Goal: Ask a question: Ask a question

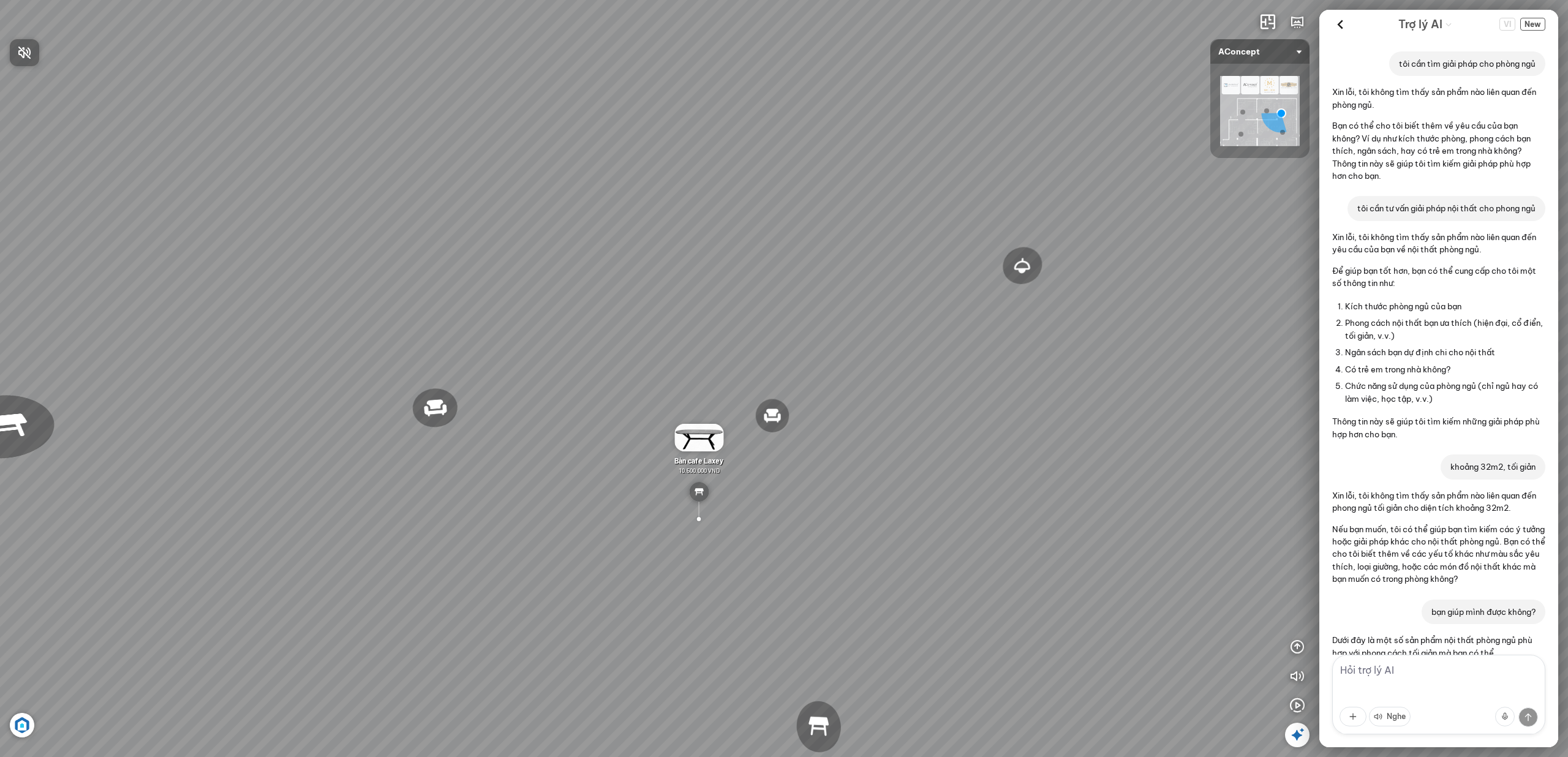
scroll to position [2513, 0]
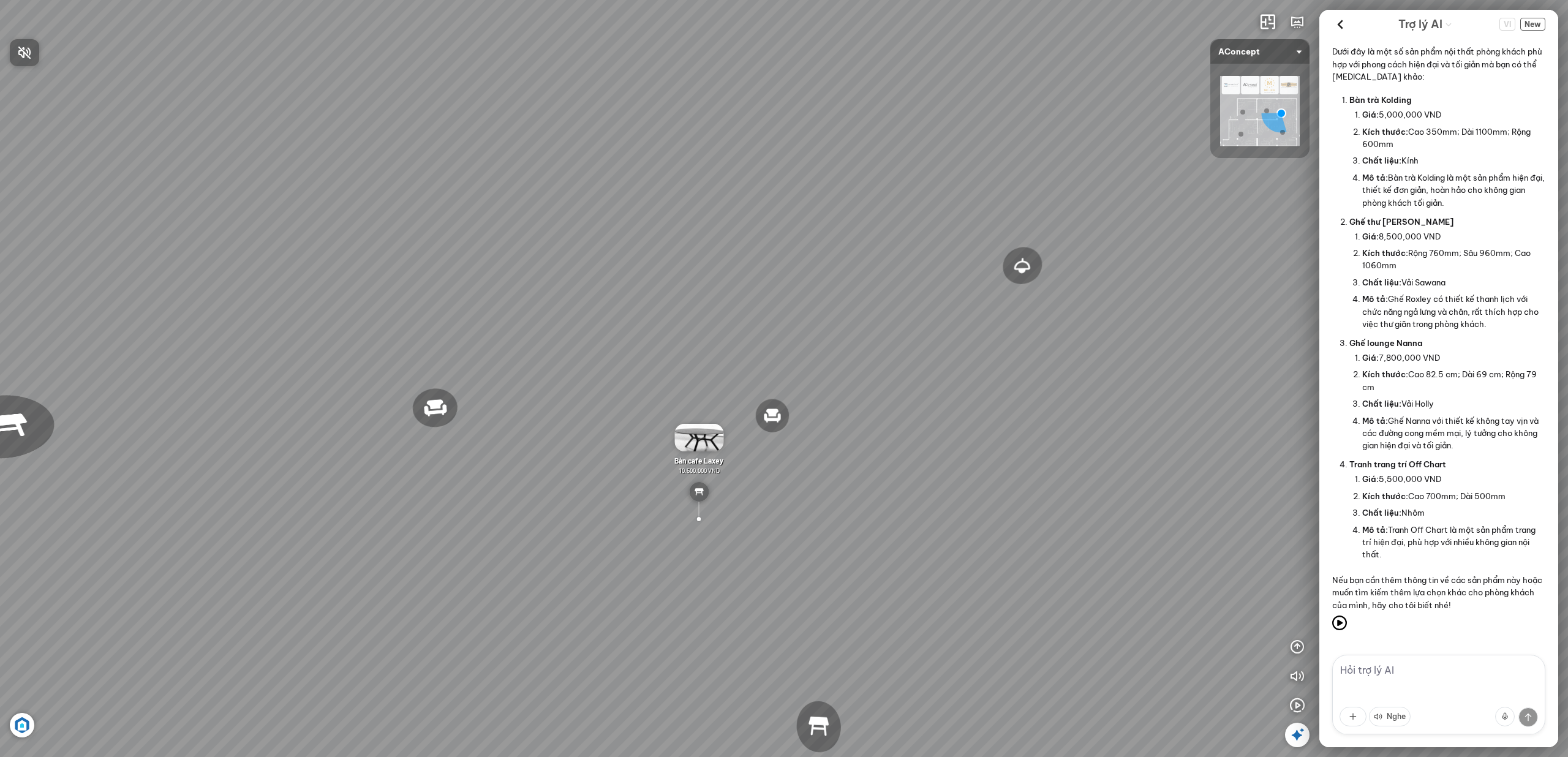
click at [1535, 24] on div at bounding box center [784, 378] width 1568 height 757
click at [1535, 24] on span "New" at bounding box center [1532, 24] width 25 height 13
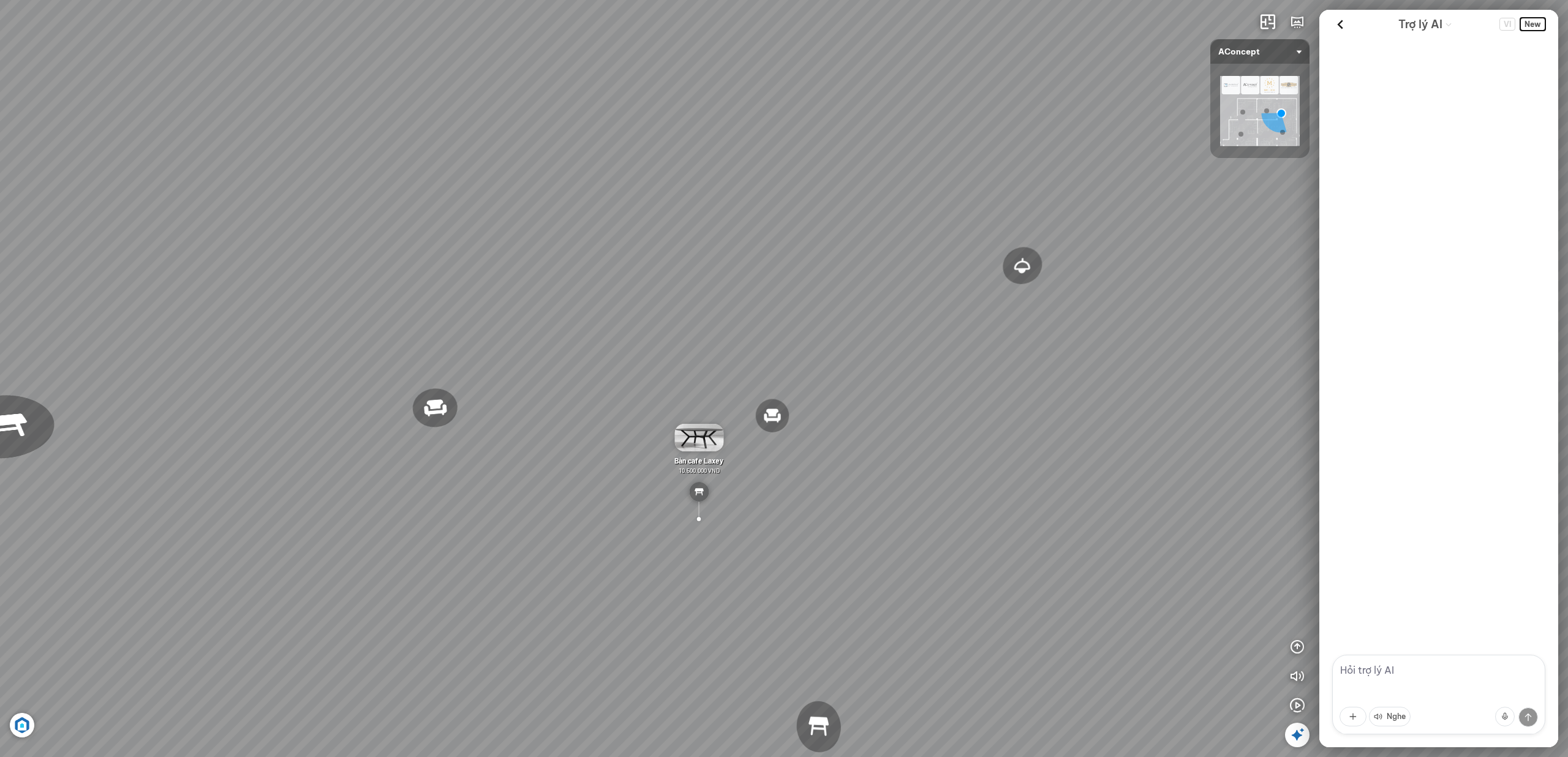
scroll to position [0, 0]
click at [1431, 679] on textarea at bounding box center [1438, 694] width 214 height 80
type textarea "tôi muốn tìm nội thất phòng ngủ"
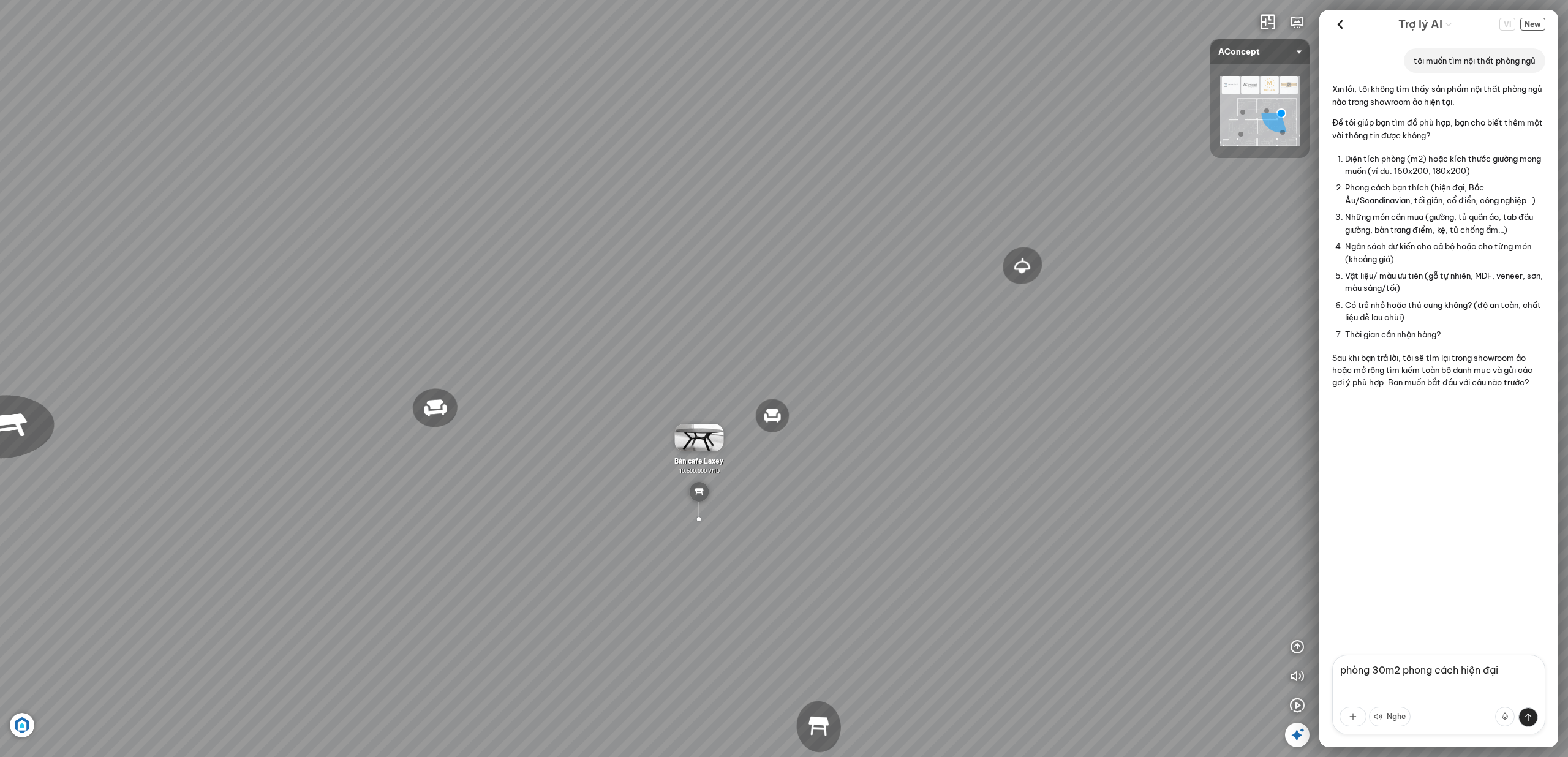
type textarea "phòng 30m2 phong cách hiện đại"
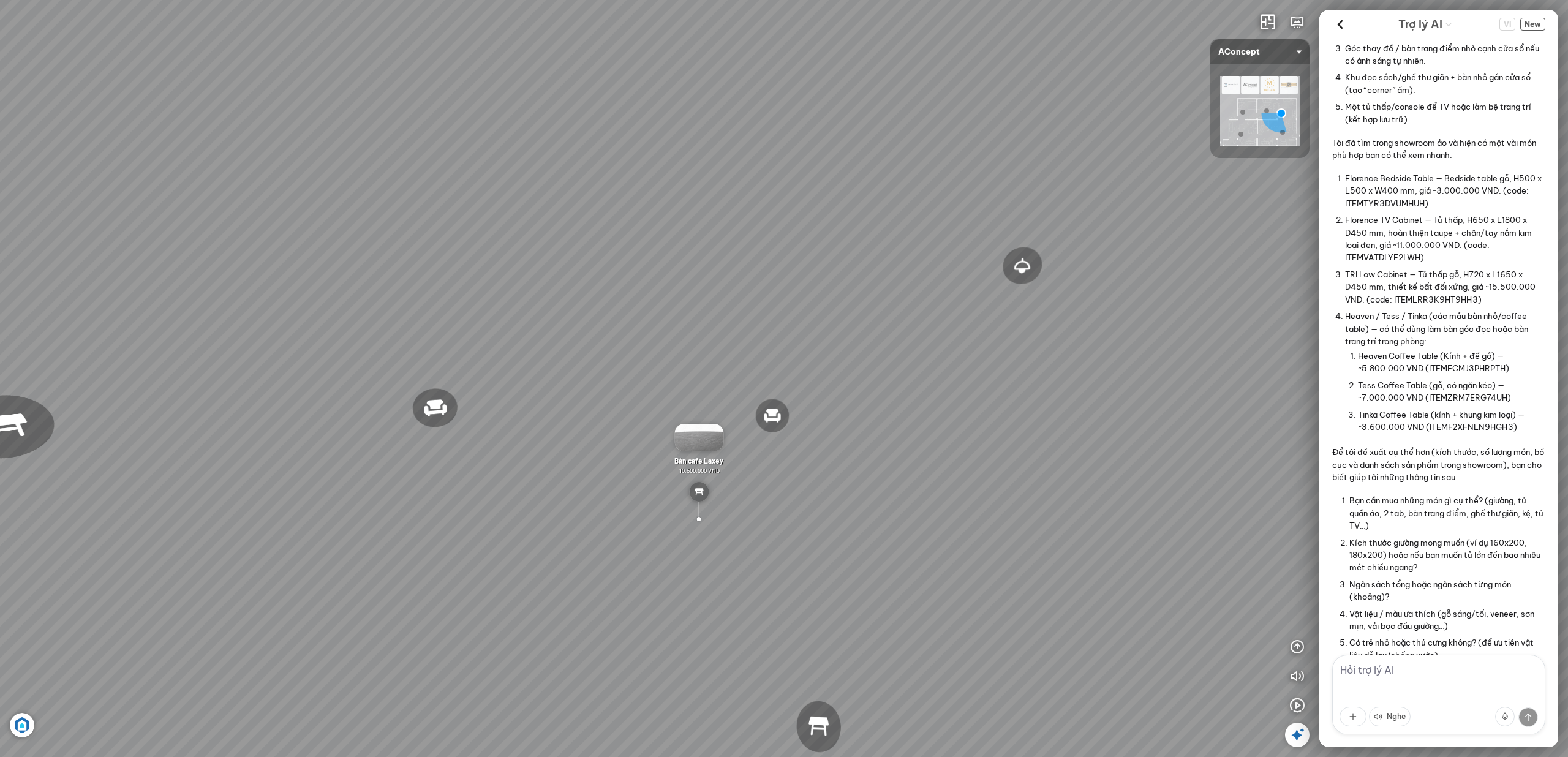
scroll to position [682, 0]
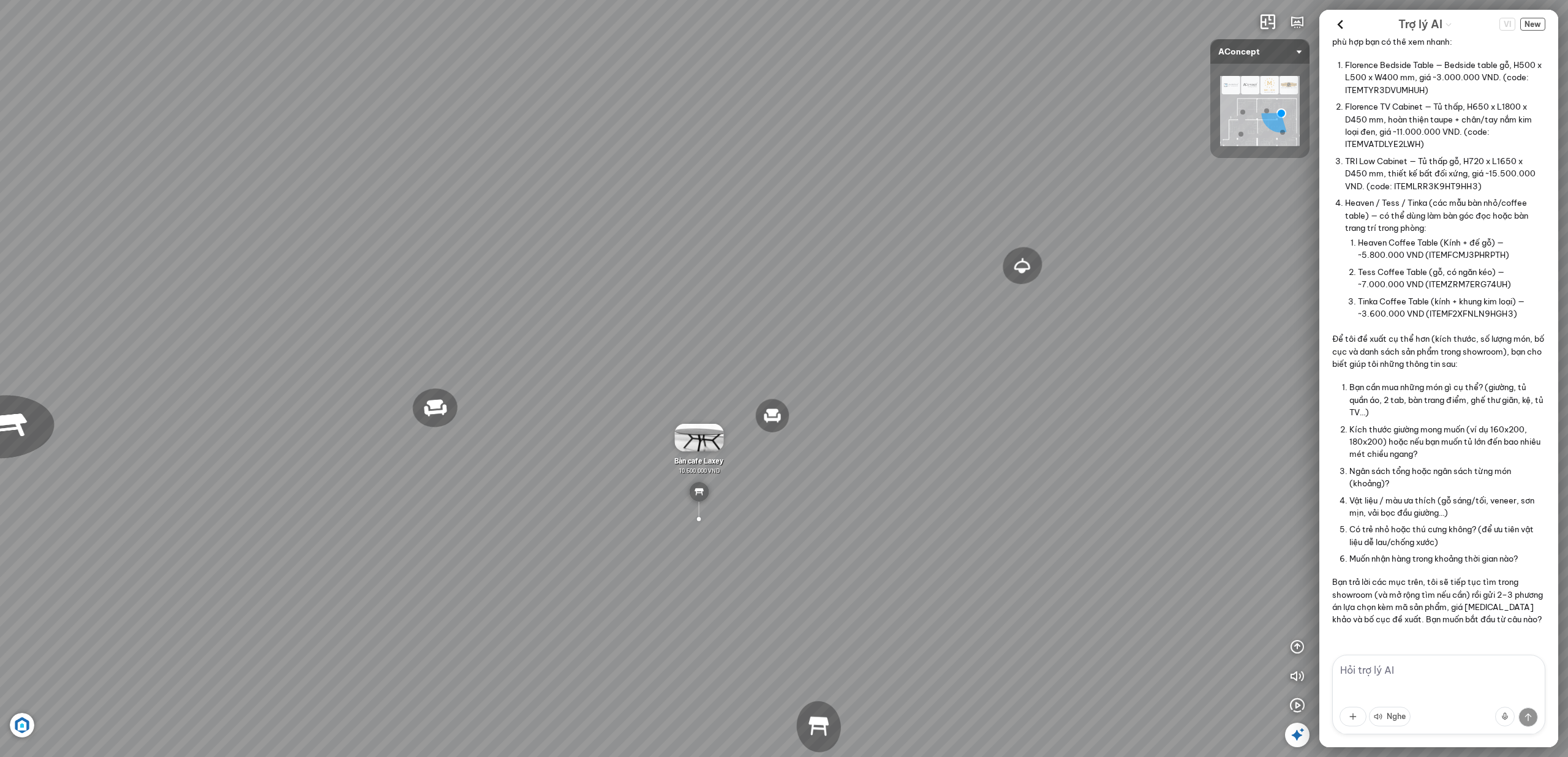
click at [1429, 668] on textarea at bounding box center [1438, 694] width 214 height 80
type textarea "o"
type textarea "tôi cũng cần bàn làm việc trong phòng ngủ nữa"
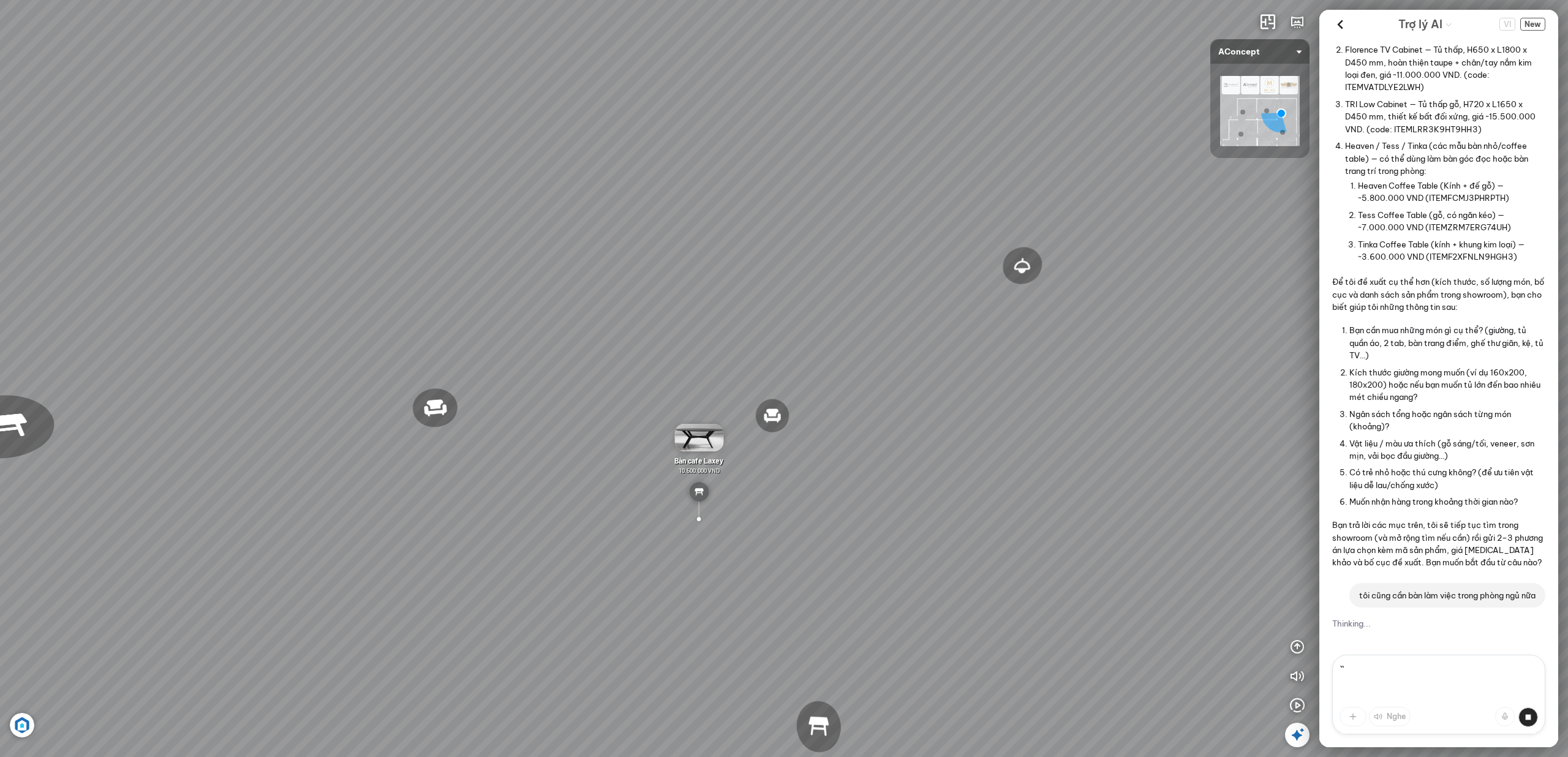
type textarea "`"
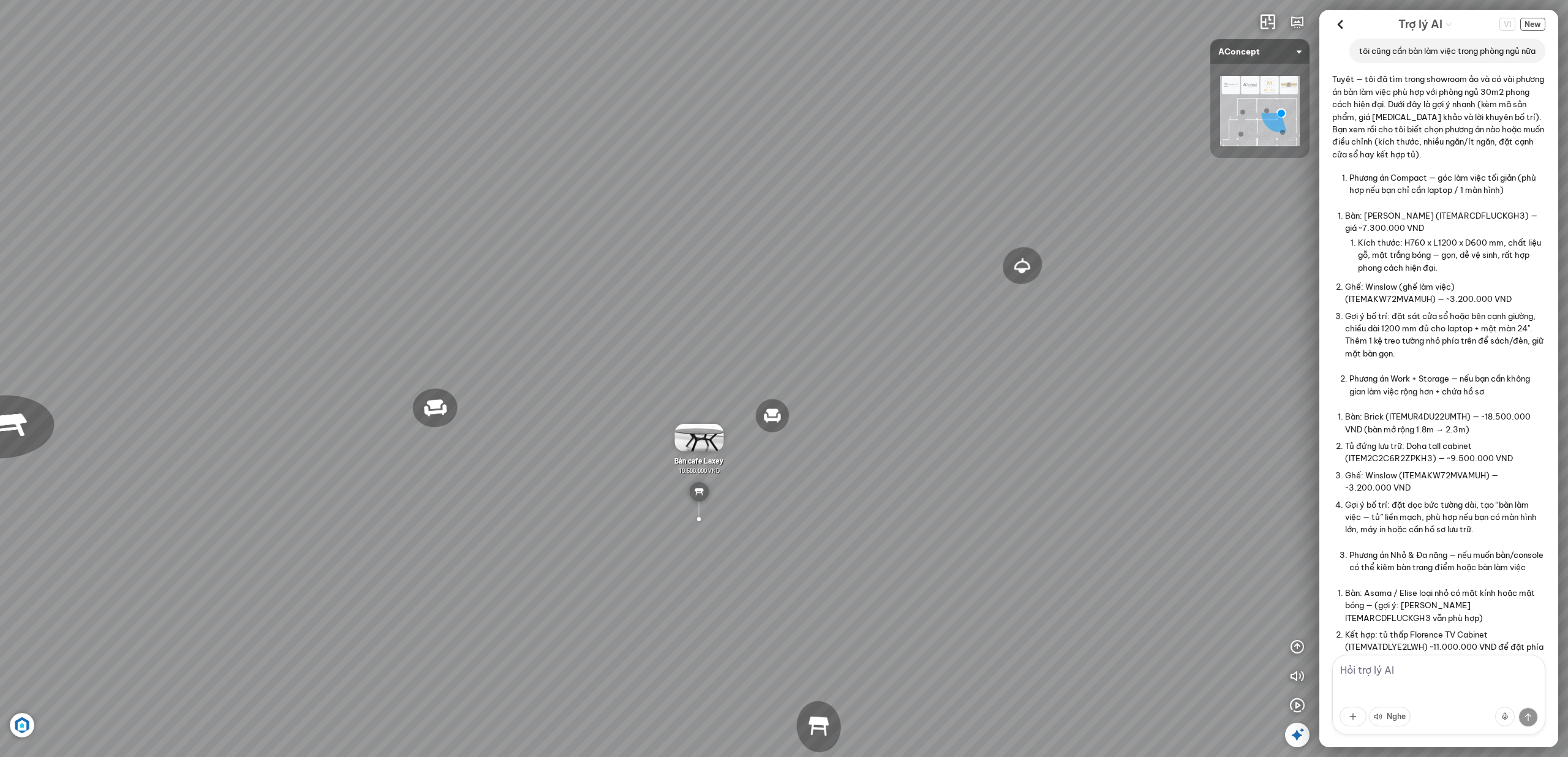
scroll to position [1299, 0]
